Goal: Task Accomplishment & Management: Complete application form

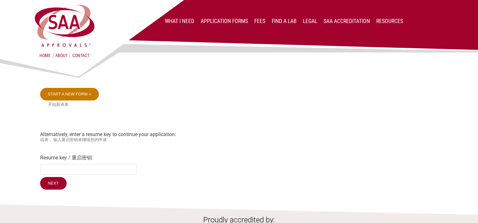
click at [86, 95] on link "Start a new form »" at bounding box center [69, 94] width 59 height 13
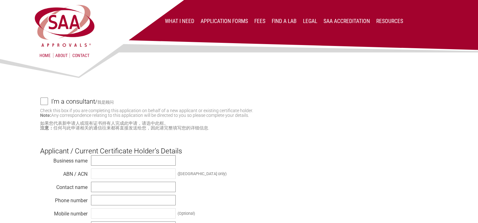
click at [41, 102] on input "I'm a consultant / 我是顾问" at bounding box center [44, 102] width 8 height 8
checkbox input "true"
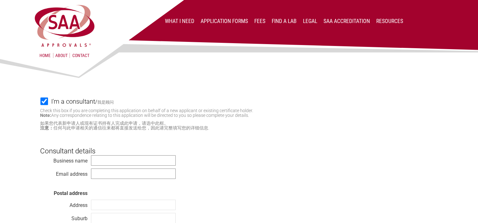
scroll to position [32, 0]
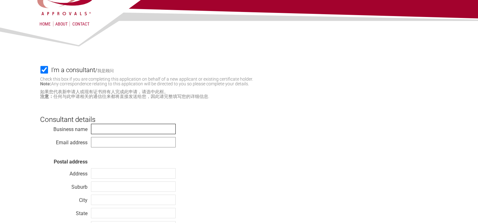
click at [117, 132] on input "text" at bounding box center [133, 129] width 85 height 10
type input "TÜV SÜD PSB Pte Ltd"
type input "[PERSON_NAME][EMAIL_ADDRESS][PERSON_NAME][DOMAIN_NAME]"
type input "15 [GEOGRAPHIC_DATA]"
type input "[GEOGRAPHIC_DATA]"
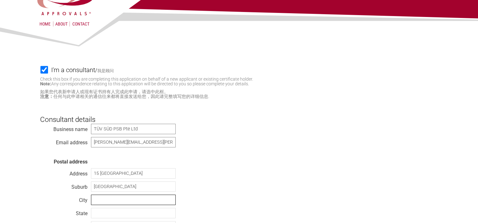
type input "[GEOGRAPHIC_DATA]"
type input "609937"
select select "[GEOGRAPHIC_DATA]"
type input "XP Power Limited"
type input "[PERSON_NAME]"
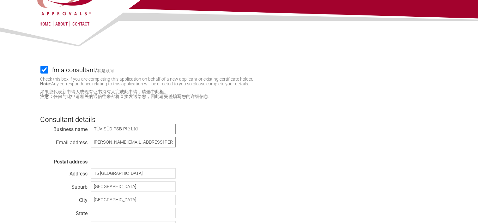
type input "[PHONE_NUMBER]"
type input "[EMAIL_ADDRESS][DOMAIN_NAME]"
type input "[STREET_ADDRESS][PERSON_NAME]"
type input "534054"
select select "[GEOGRAPHIC_DATA]"
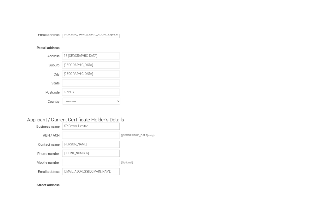
scroll to position [158, 0]
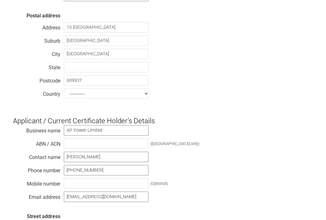
click at [217, 46] on div "Business name TÜV SÜD PSB Pte Ltd Email address [PERSON_NAME][EMAIL_ADDRESS][PE…" at bounding box center [163, 39] width 300 height 124
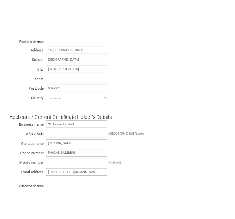
scroll to position [138, 0]
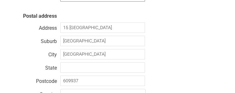
click at [189, 42] on div "Business name TÜV SÜD PSB Pte Ltd Email address [PERSON_NAME][EMAIL_ADDRESS][PE…" at bounding box center [117, 40] width 216 height 124
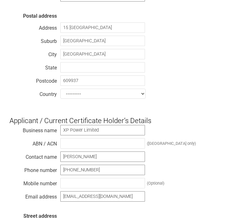
click at [173, 123] on h3 "Applicant / Current Certificate Holder’s Details" at bounding box center [117, 115] width 216 height 19
click at [115, 133] on input "XP Power Limited" at bounding box center [102, 130] width 85 height 10
drag, startPoint x: 113, startPoint y: 132, endPoint x: 29, endPoint y: 125, distance: 83.9
click at [29, 125] on form "I'm a consultant / 我是顾问 Check this box if you are completing this application o…" at bounding box center [117, 130] width 216 height 420
type input "Meikosha Co. Ltd."
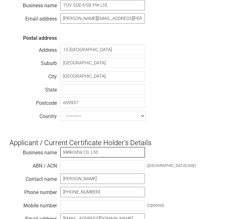
scroll to position [106, 0]
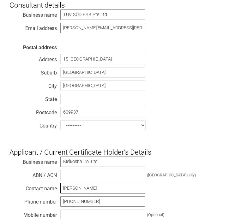
click at [93, 188] on input "[PERSON_NAME]" at bounding box center [102, 188] width 85 height 10
click at [191, 138] on form "I'm a consultant / 我是顾问 Check this box if you are completing this application o…" at bounding box center [117, 161] width 216 height 420
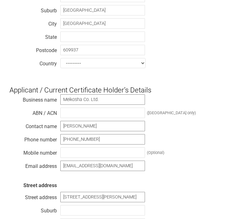
scroll to position [170, 0]
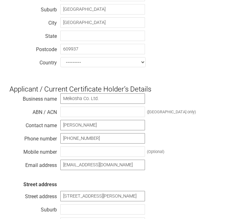
click at [202, 125] on div "Business name [PERSON_NAME]. Ltd. ABN / ACN ([GEOGRAPHIC_DATA] only) Contact na…" at bounding box center [117, 181] width 216 height 177
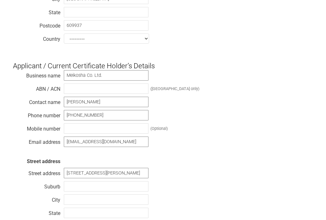
scroll to position [253, 0]
